Goal: Information Seeking & Learning: Learn about a topic

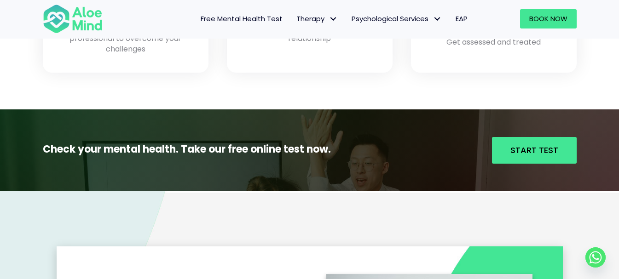
scroll to position [921, 0]
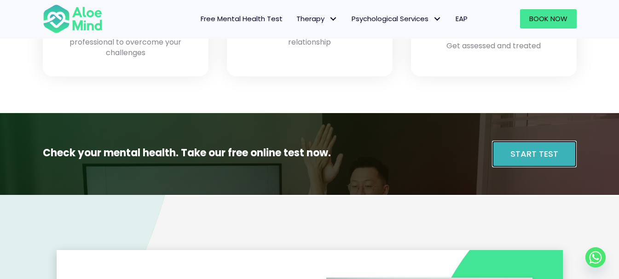
click at [523, 159] on span "Start Test" at bounding box center [534, 154] width 48 height 12
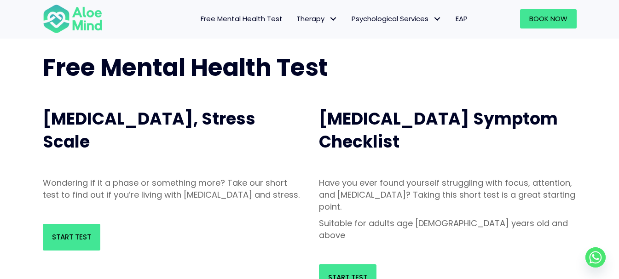
scroll to position [92, 0]
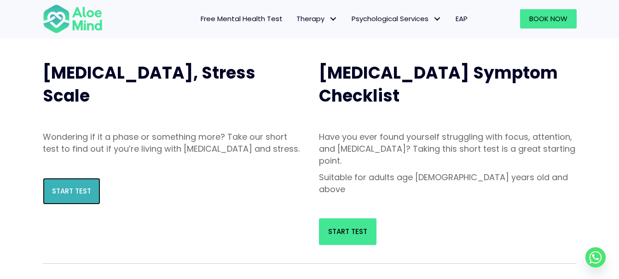
click at [68, 196] on span "Start Test" at bounding box center [71, 191] width 39 height 10
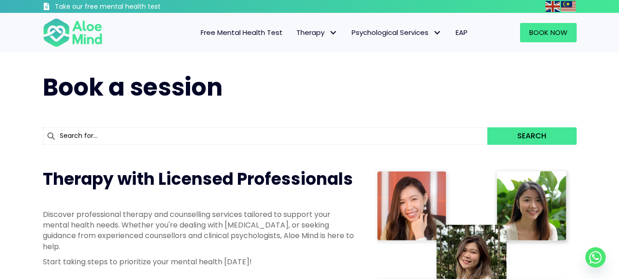
click at [230, 31] on span "Free Mental Health Test" at bounding box center [242, 33] width 82 height 10
